Goal: Information Seeking & Learning: Find specific fact

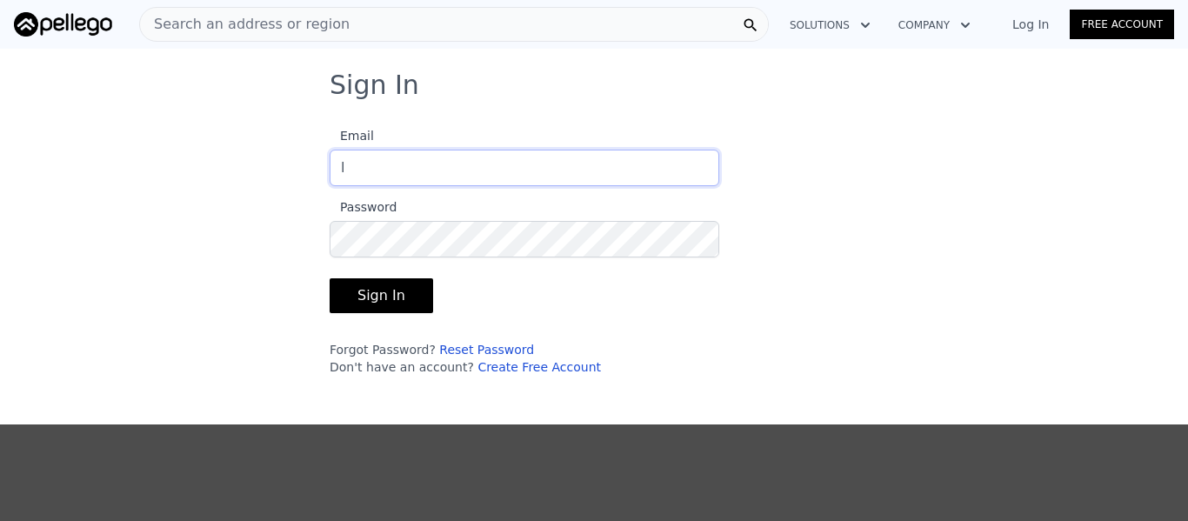
type input "[EMAIL_ADDRESS][DOMAIN_NAME]"
click at [400, 293] on button "Sign In" at bounding box center [381, 295] width 103 height 35
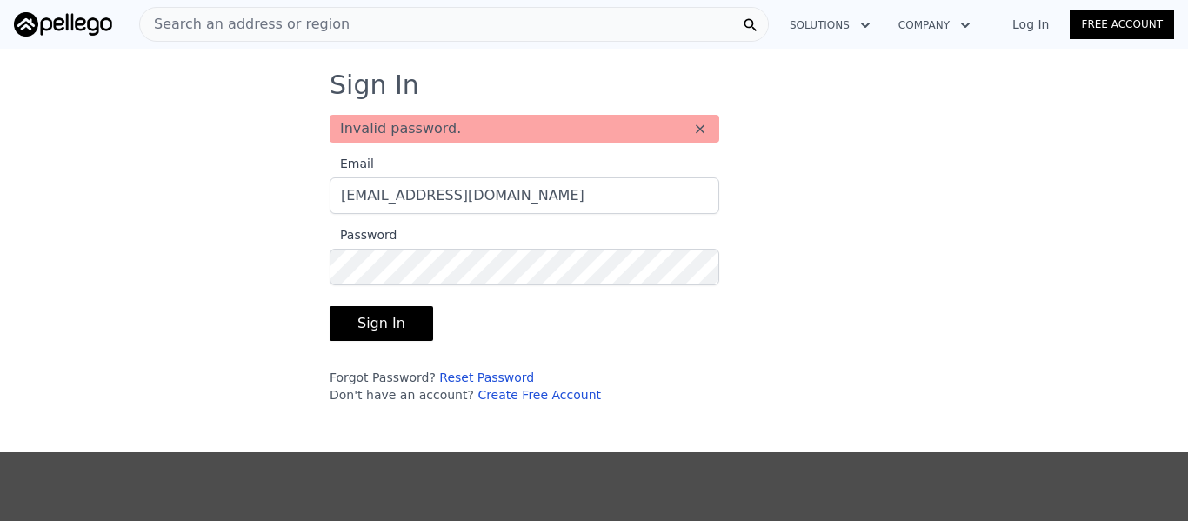
click at [388, 320] on button "Sign In" at bounding box center [381, 323] width 103 height 35
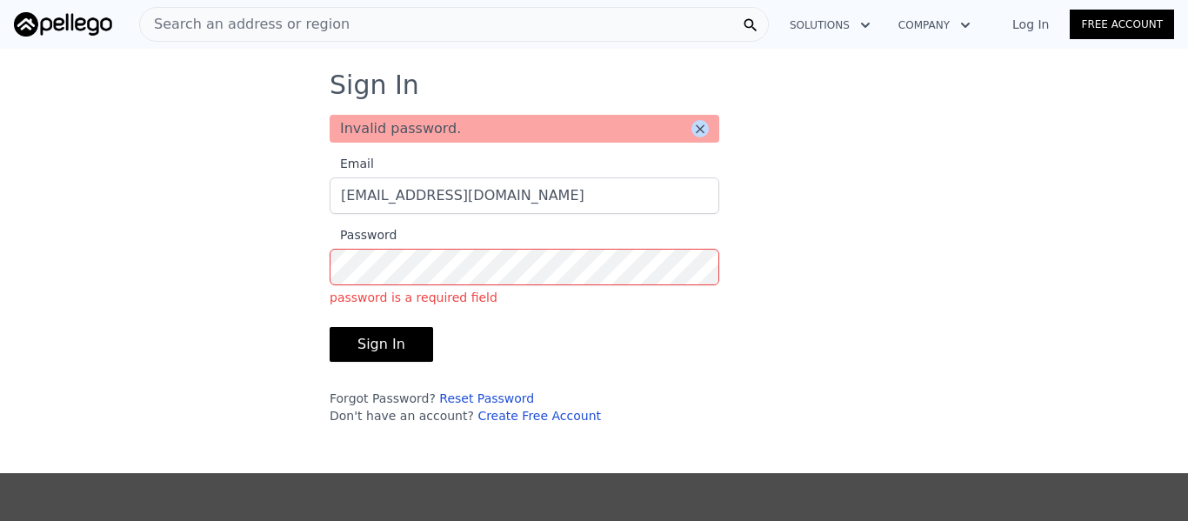
click at [695, 123] on button "×" at bounding box center [699, 128] width 17 height 17
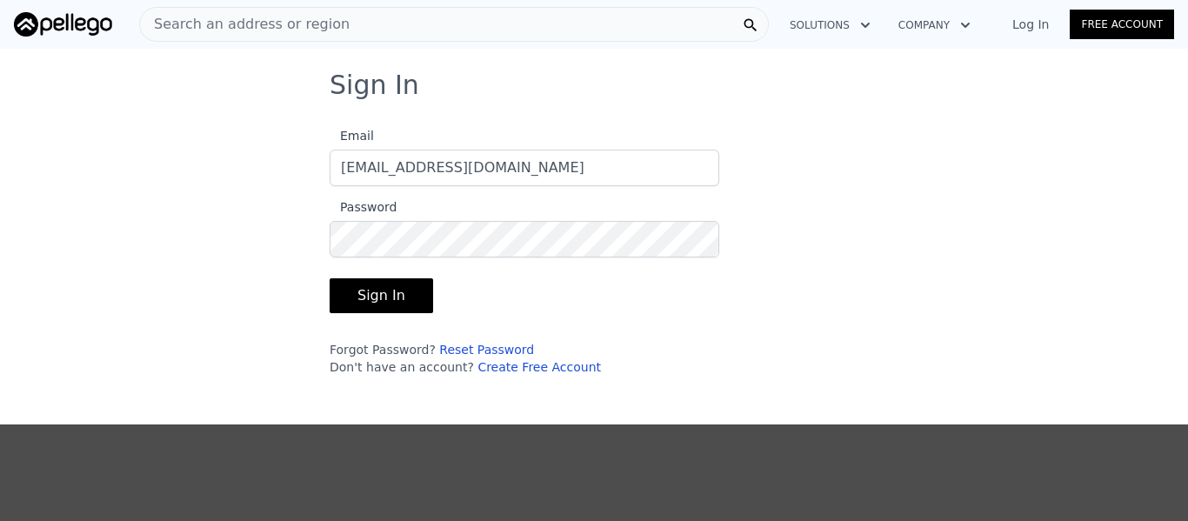
click at [379, 296] on button "Sign In" at bounding box center [381, 295] width 103 height 35
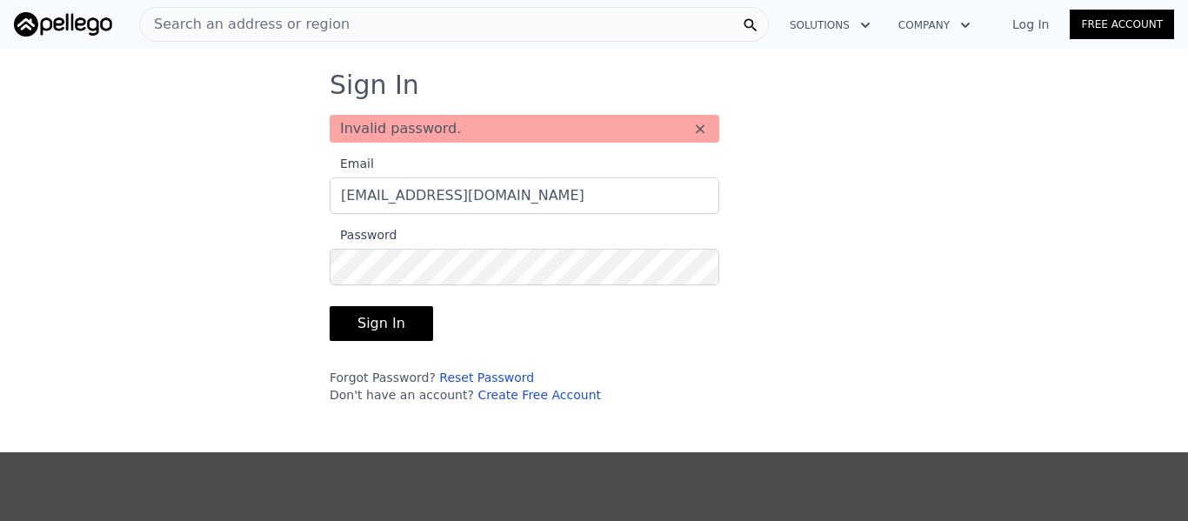
click at [459, 378] on link "Reset Password" at bounding box center [486, 377] width 95 height 14
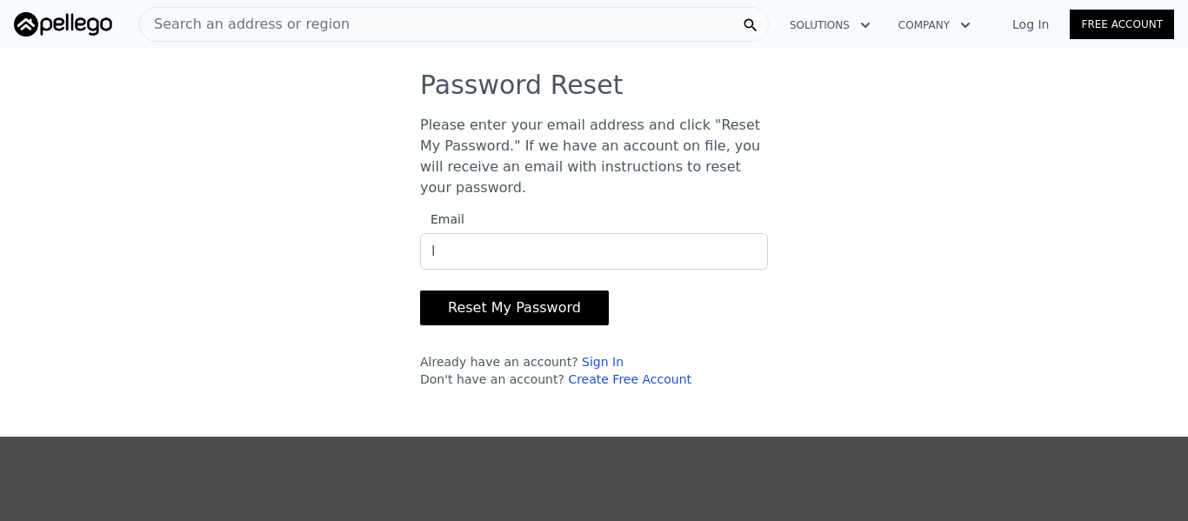
type input "[EMAIL_ADDRESS][DOMAIN_NAME]"
click at [496, 298] on button "Reset My Password" at bounding box center [514, 307] width 189 height 35
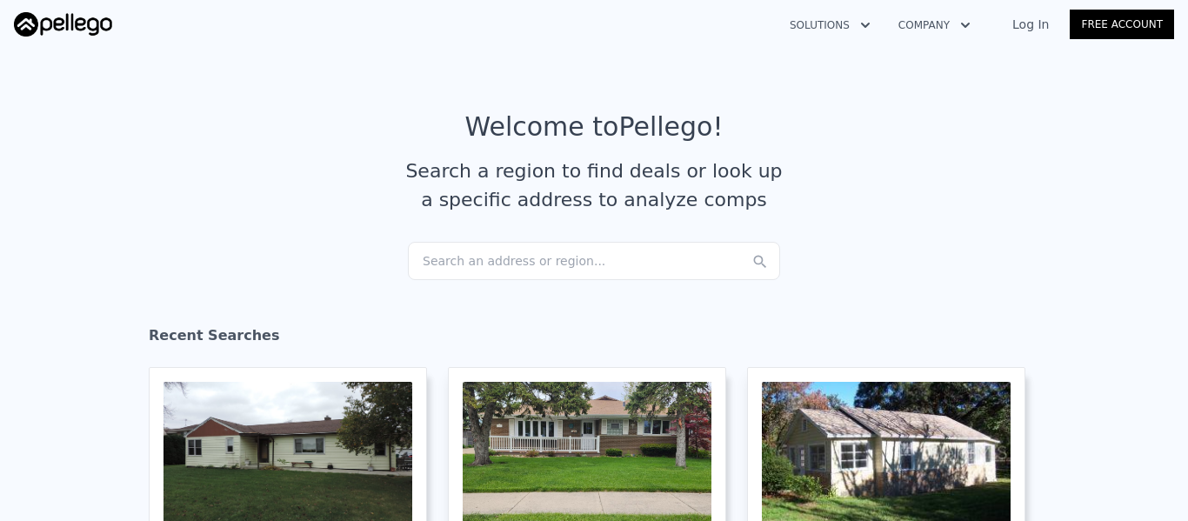
click at [1042, 19] on link "Log In" at bounding box center [1030, 24] width 78 height 17
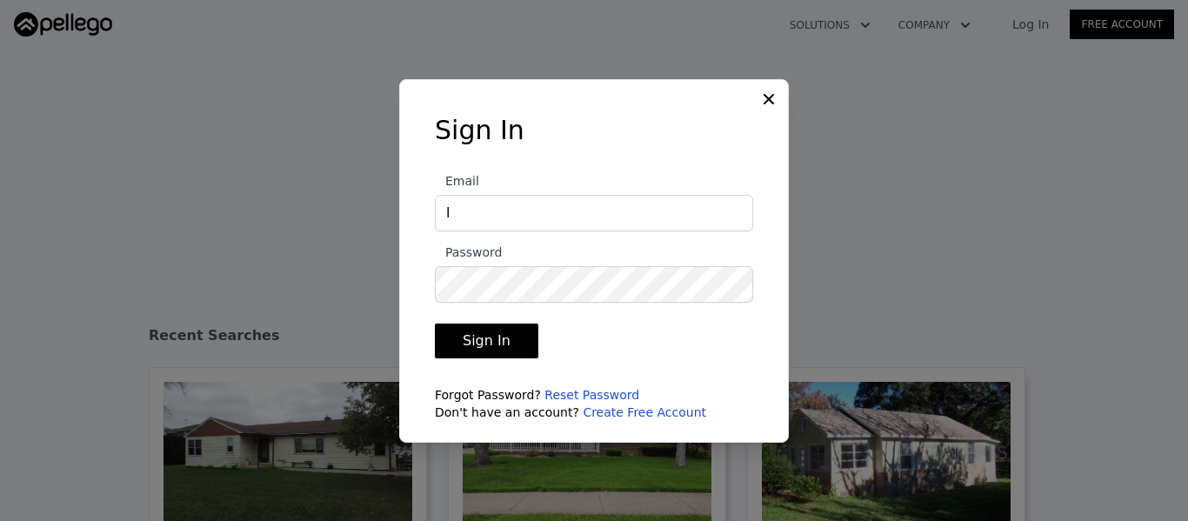
type input "[EMAIL_ADDRESS][DOMAIN_NAME]"
click at [483, 341] on button "Sign In" at bounding box center [486, 340] width 103 height 35
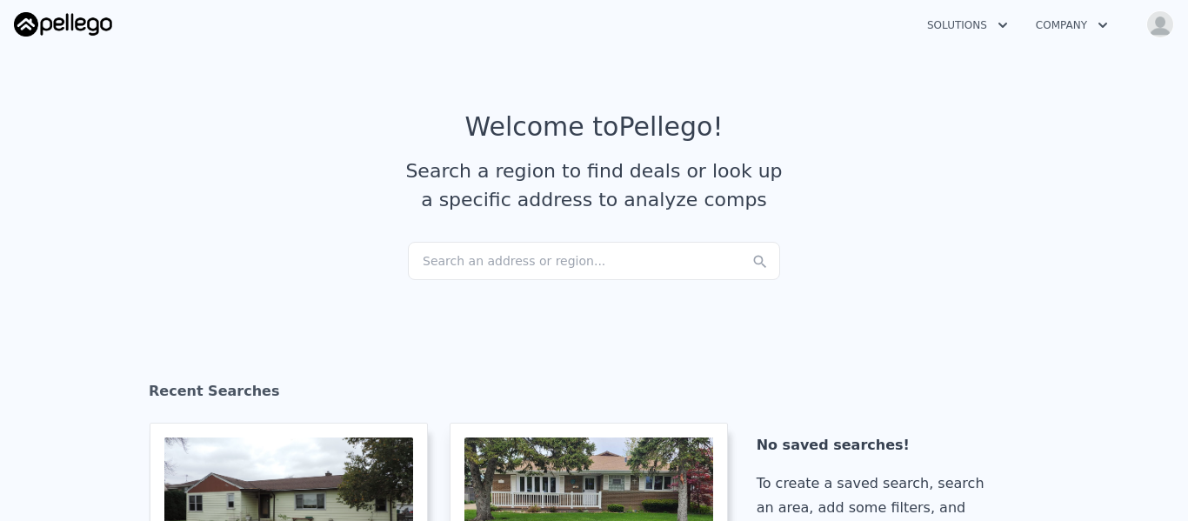
click at [533, 268] on div "Search an address or region..." at bounding box center [594, 261] width 372 height 38
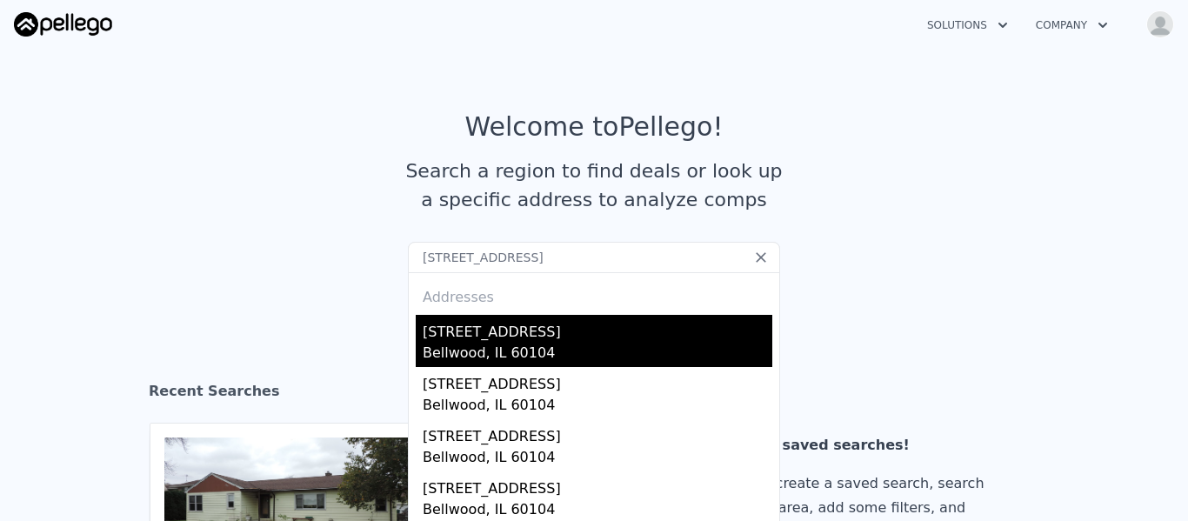
type input "[STREET_ADDRESS]"
click at [546, 336] on div "[STREET_ADDRESS]" at bounding box center [598, 329] width 350 height 28
